Goal: Task Accomplishment & Management: Use online tool/utility

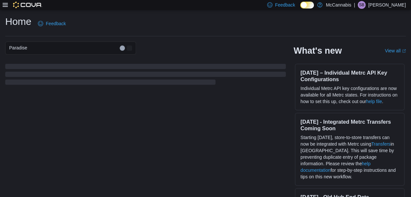
click at [4, 5] on icon at bounding box center [5, 5] width 5 height 4
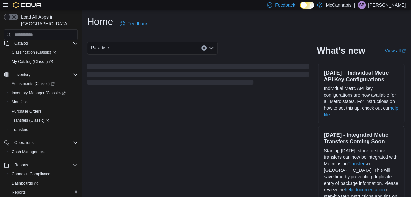
scroll to position [74, 0]
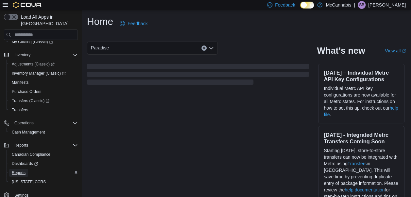
click at [25, 170] on span "Reports" at bounding box center [19, 172] width 14 height 5
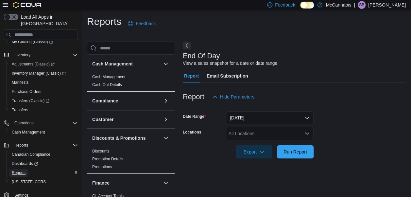
scroll to position [10, 0]
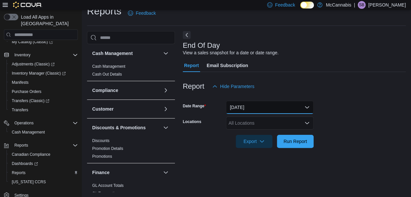
click at [273, 105] on button "Today" at bounding box center [270, 107] width 88 height 13
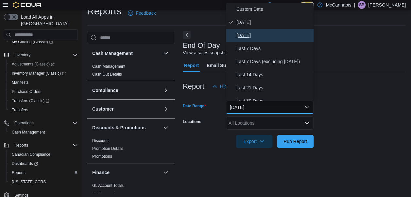
click at [254, 35] on span "Yesterday" at bounding box center [274, 35] width 75 height 8
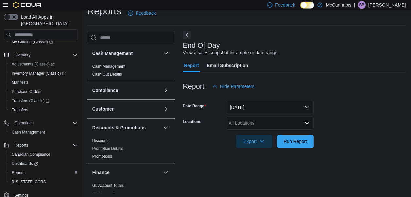
click at [255, 115] on form "Date Range Yesterday Locations All Locations Export Run Report" at bounding box center [294, 120] width 223 height 55
click at [255, 121] on div "All Locations" at bounding box center [270, 122] width 88 height 13
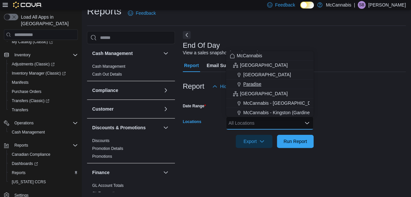
click at [246, 84] on span "Paradise" at bounding box center [252, 84] width 18 height 7
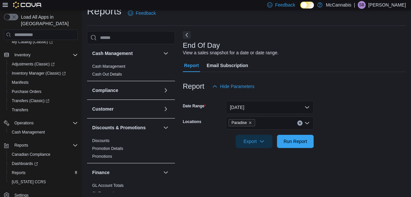
click at [332, 154] on div at bounding box center [294, 152] width 223 height 8
click at [294, 144] on span "Run Report" at bounding box center [296, 141] width 24 height 7
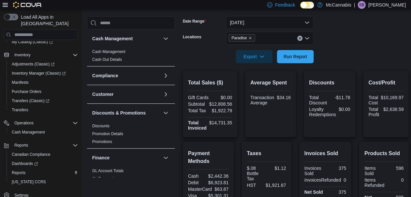
scroll to position [109, 0]
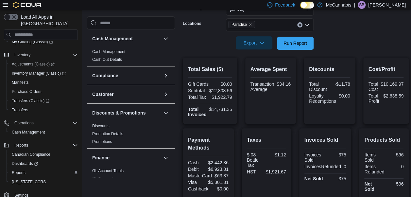
click at [256, 49] on span "Export" at bounding box center [254, 42] width 29 height 13
click at [261, 69] on span "Export to Pdf" at bounding box center [255, 69] width 29 height 5
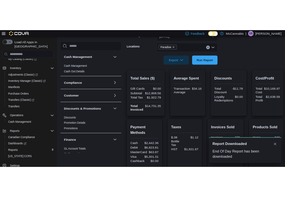
scroll to position [0, 0]
